Goal: Book appointment/travel/reservation

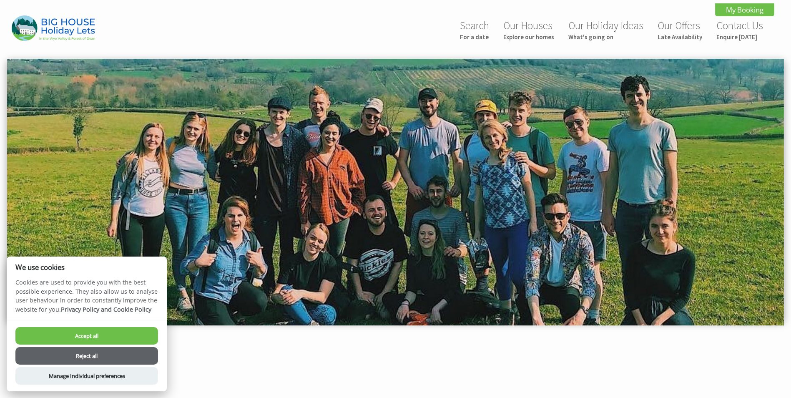
click at [97, 335] on button "Accept all" at bounding box center [86, 336] width 143 height 18
checkbox input "true"
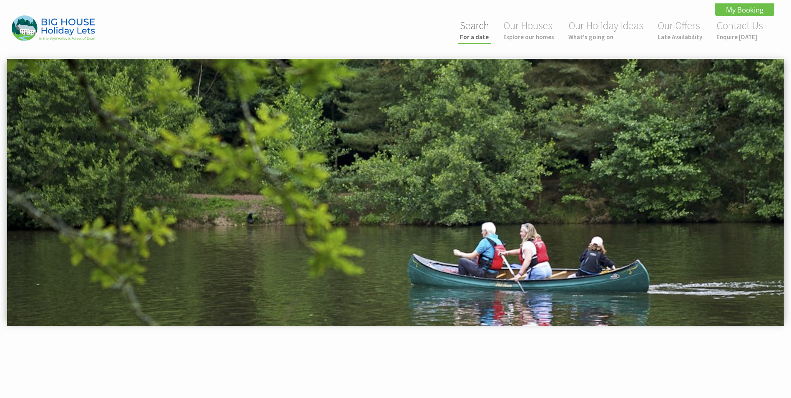
click at [468, 30] on link "Search For a date" at bounding box center [474, 30] width 29 height 22
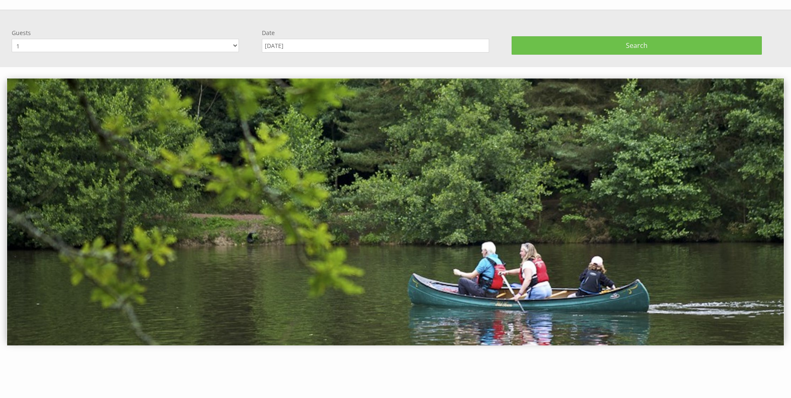
scroll to position [58, 0]
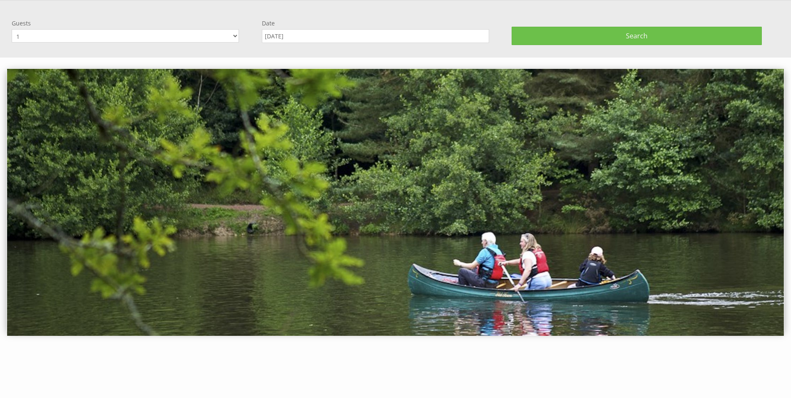
click at [235, 37] on select "1 2 3 4 5 6 7 8 9 10 11 12 13 14 15 16 17 18 19 20 21 22 23 24 25 26 27 28 29 3…" at bounding box center [125, 35] width 227 height 13
select select "10"
click at [12, 29] on select "1 2 3 4 5 6 7 8 9 10 11 12 13 14 15 16 17 18 19 20 21 22 23 24 25 26 27 28 29 3…" at bounding box center [125, 35] width 227 height 13
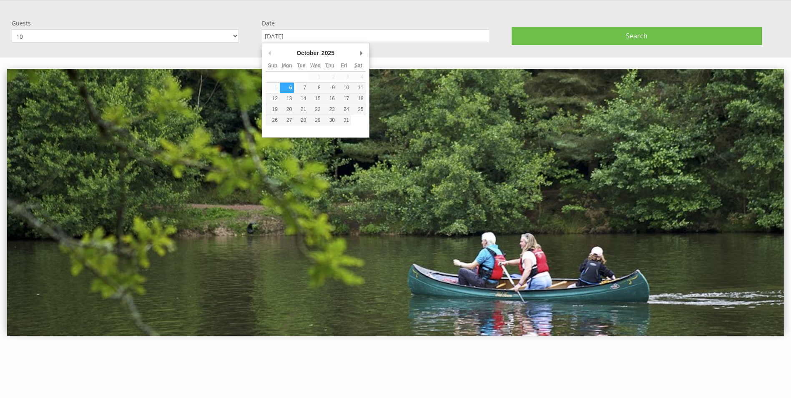
click at [307, 38] on input "[DATE]" at bounding box center [375, 36] width 227 height 14
type input "[DATE]"
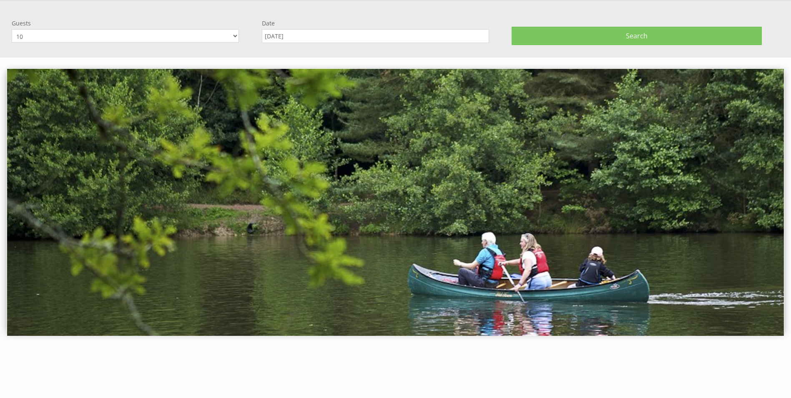
click at [572, 35] on button "Search" at bounding box center [637, 36] width 250 height 18
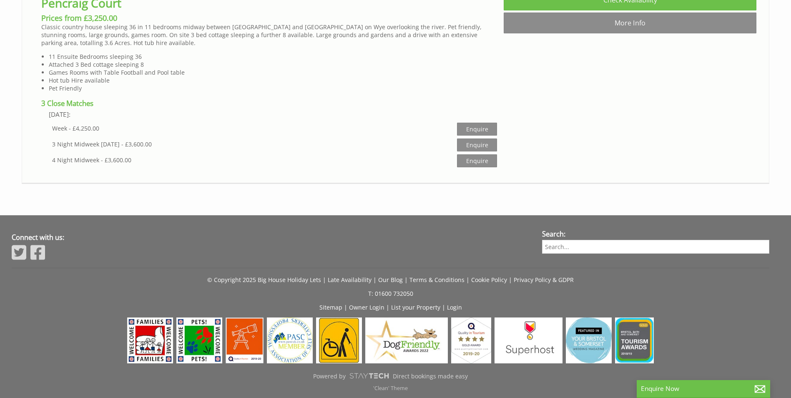
scroll to position [2664, 0]
